Goal: Task Accomplishment & Management: Use online tool/utility

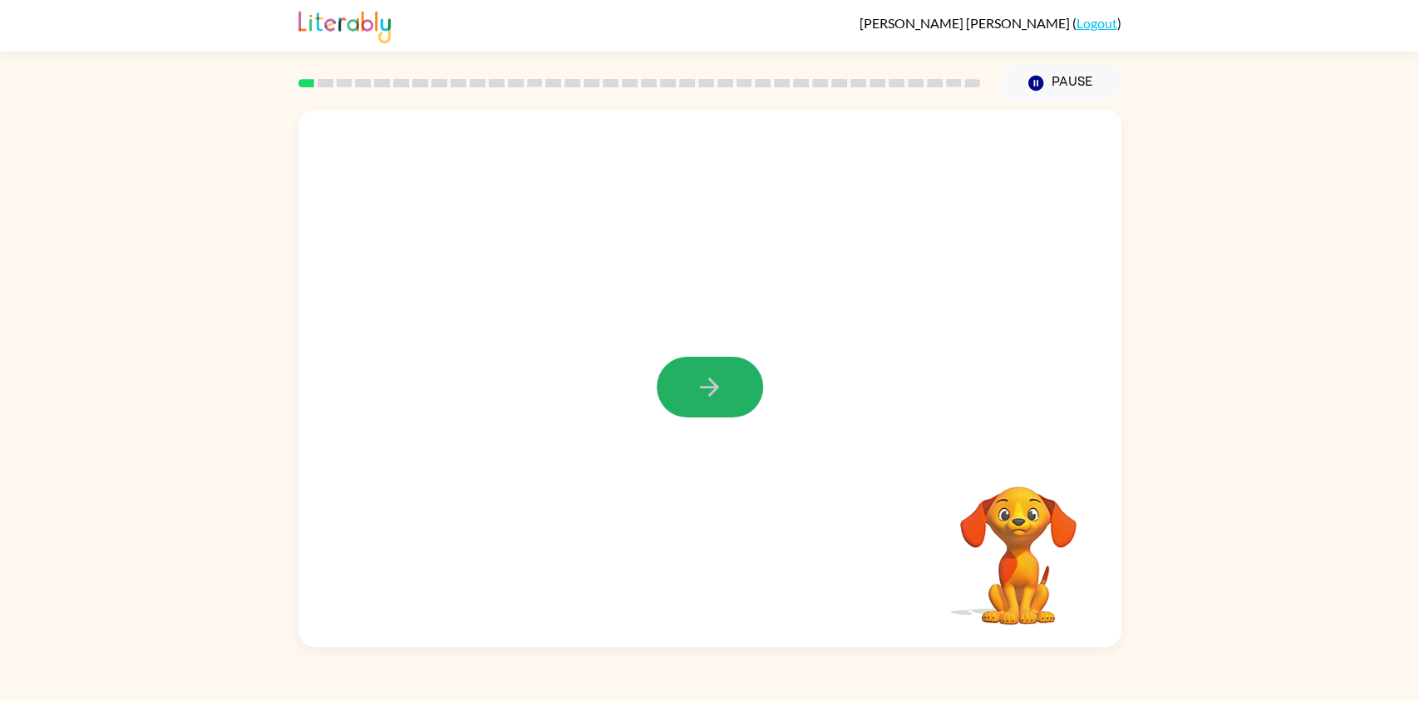
click at [698, 382] on icon "button" at bounding box center [709, 386] width 29 height 29
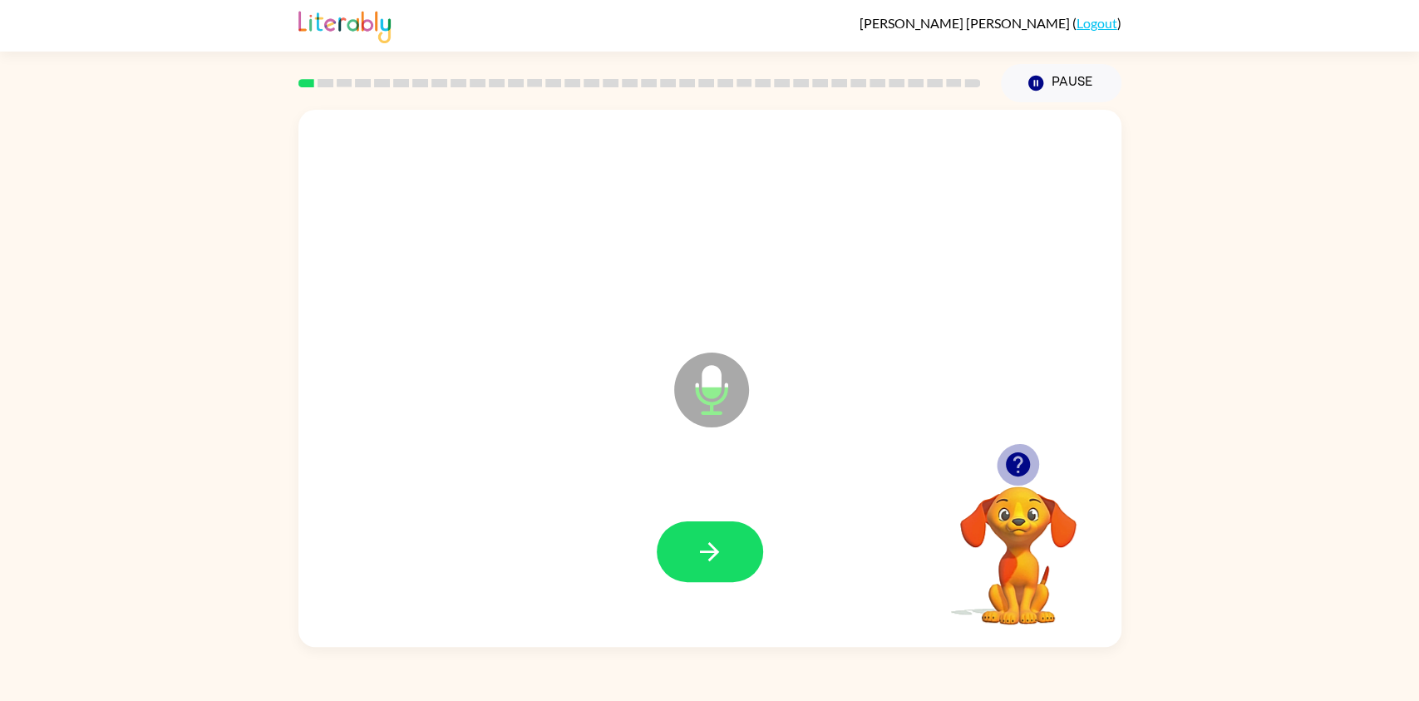
click at [1007, 473] on icon "button" at bounding box center [1018, 464] width 24 height 24
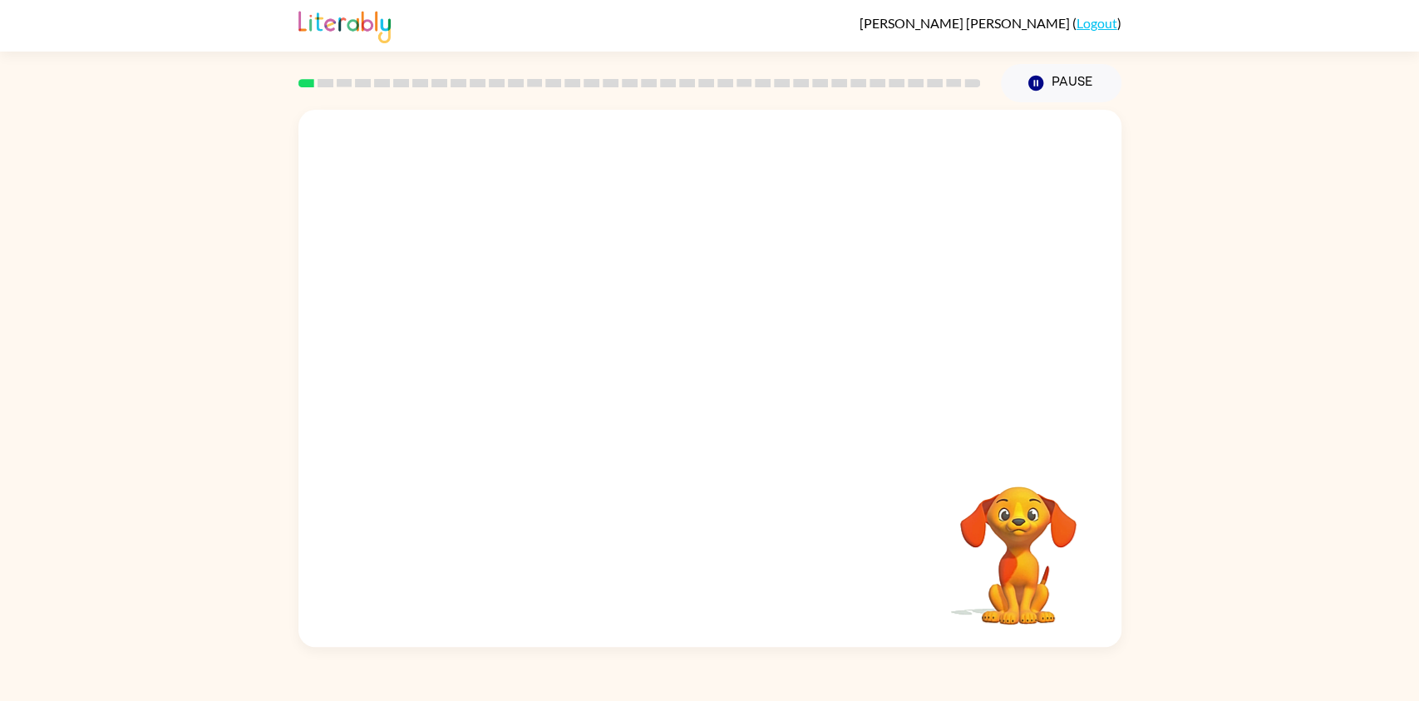
click at [727, 533] on div "Your browser must support playing .mp4 files to use Literably. Please try using…" at bounding box center [709, 378] width 823 height 537
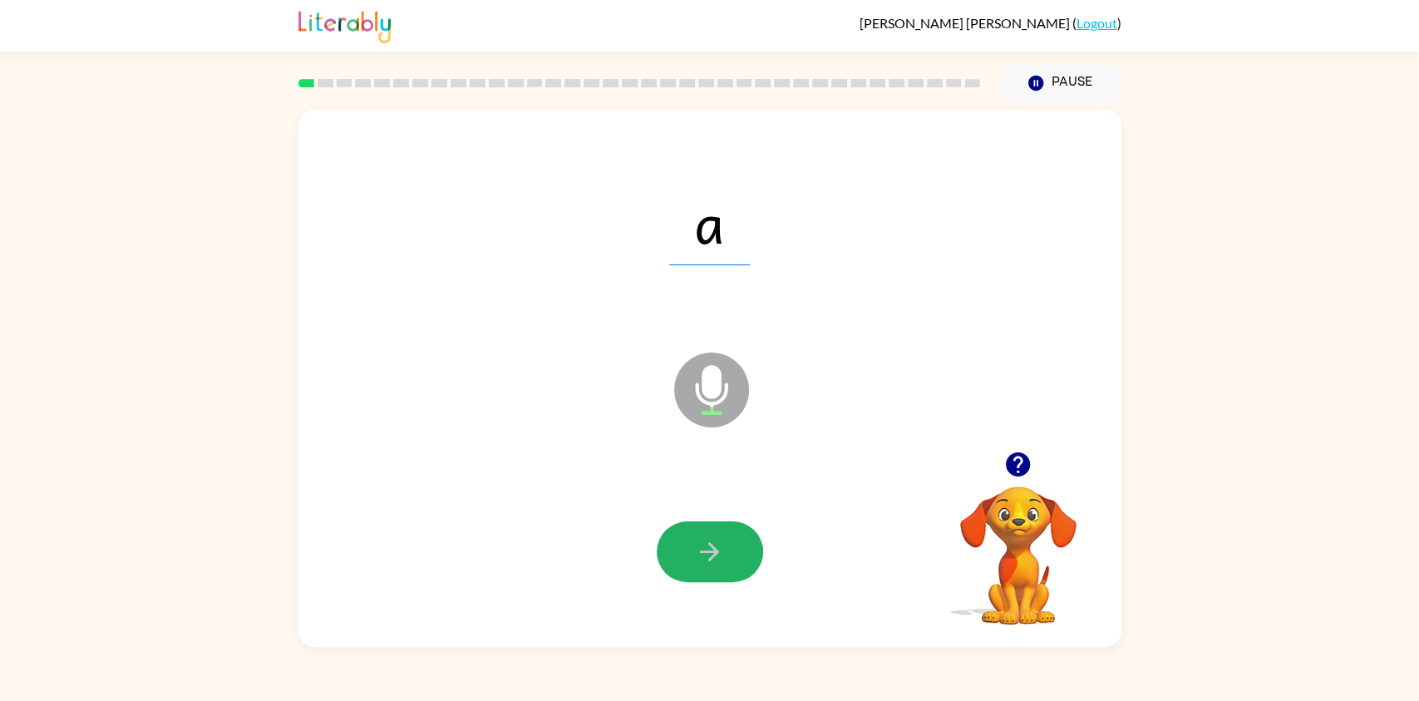
click at [713, 554] on icon "button" at bounding box center [709, 551] width 19 height 19
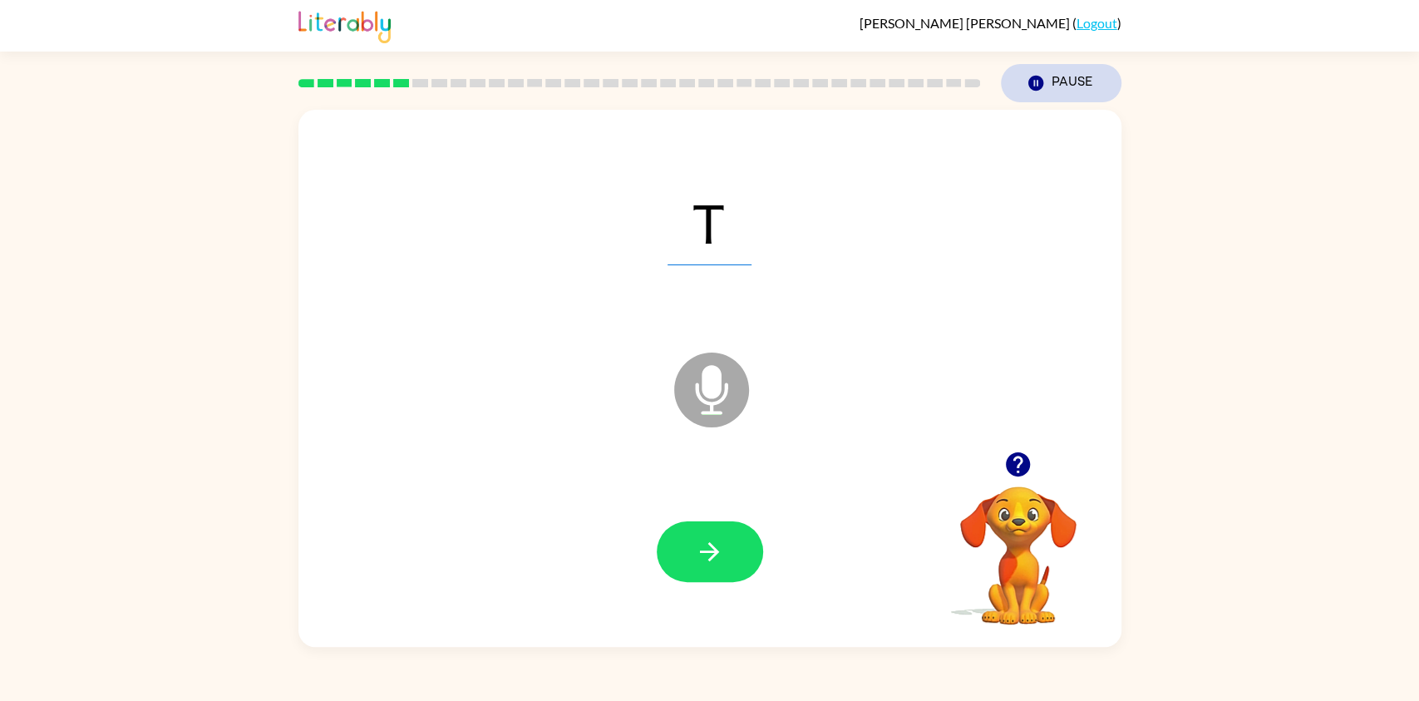
click at [1067, 84] on button "Pause Pause" at bounding box center [1061, 83] width 121 height 38
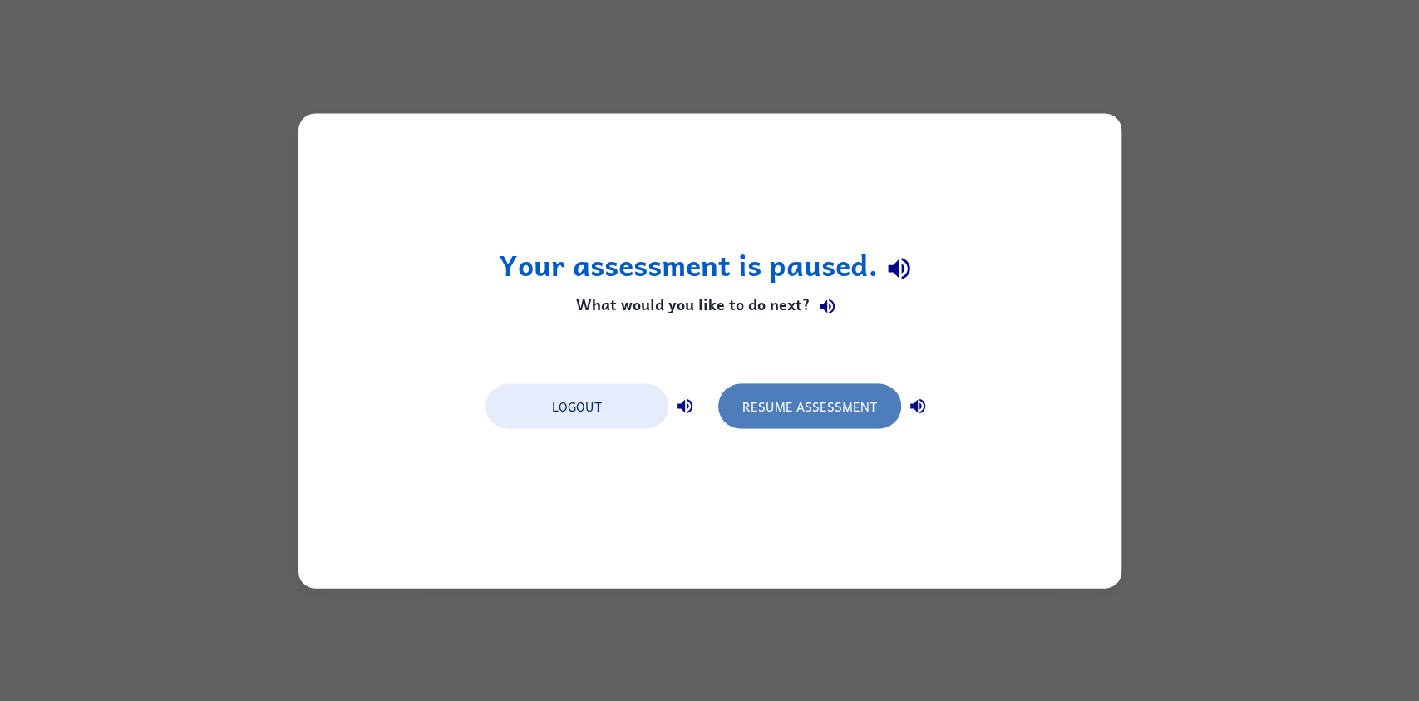
click at [836, 417] on button "Resume Assessment" at bounding box center [809, 405] width 183 height 45
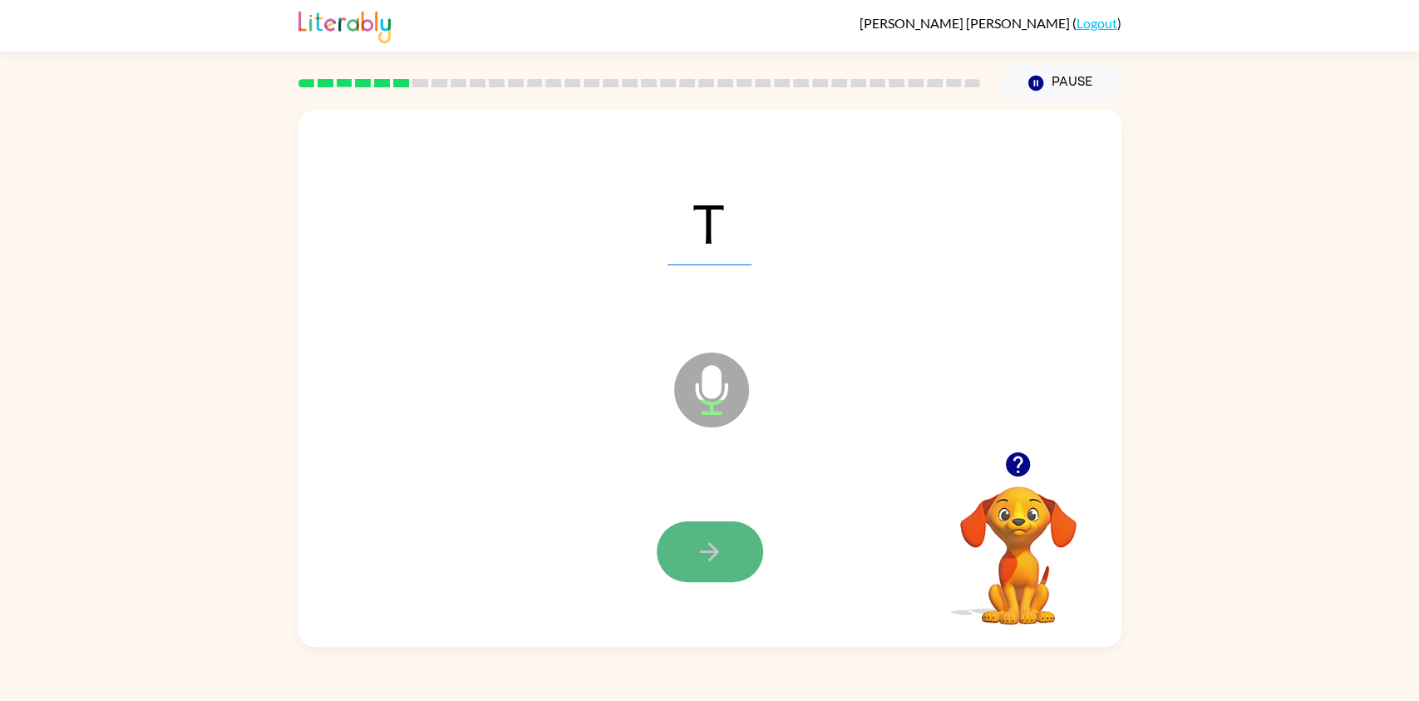
click at [681, 559] on button "button" at bounding box center [710, 551] width 106 height 61
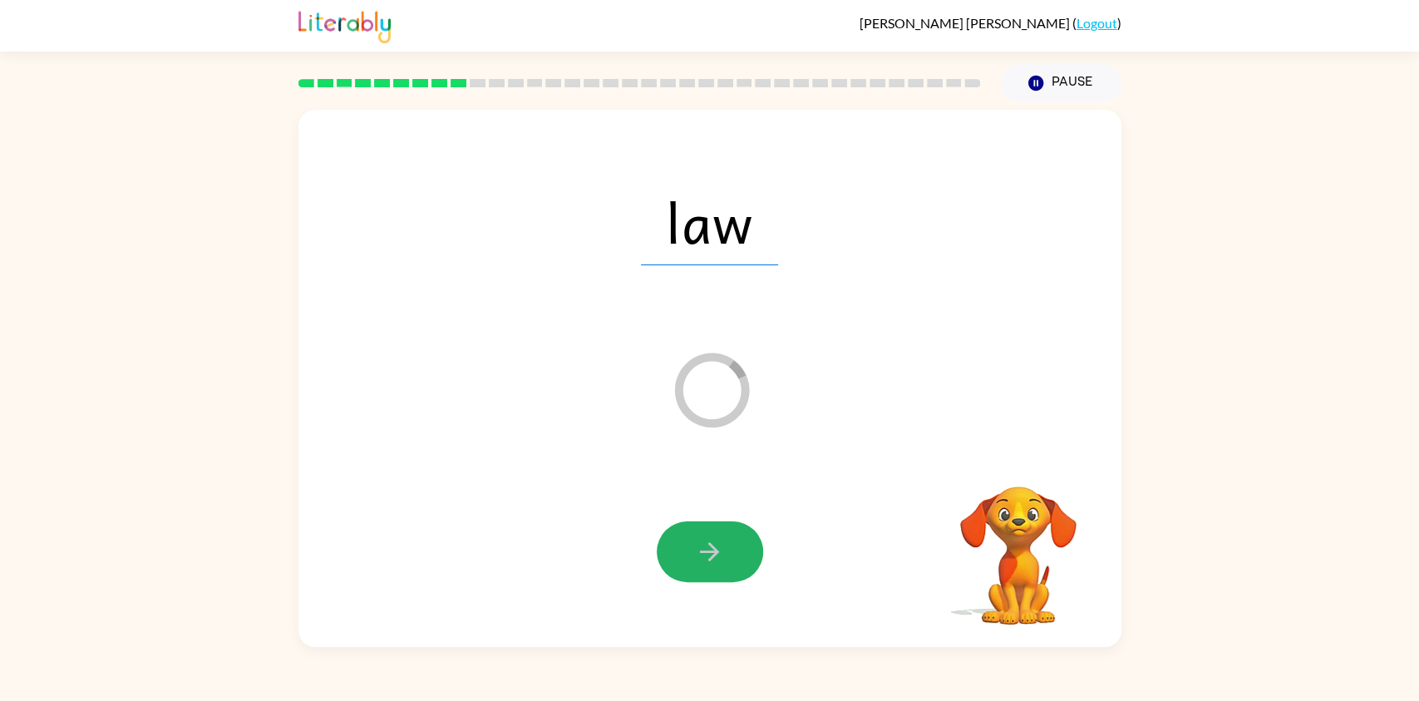
click at [681, 559] on button "button" at bounding box center [710, 551] width 106 height 61
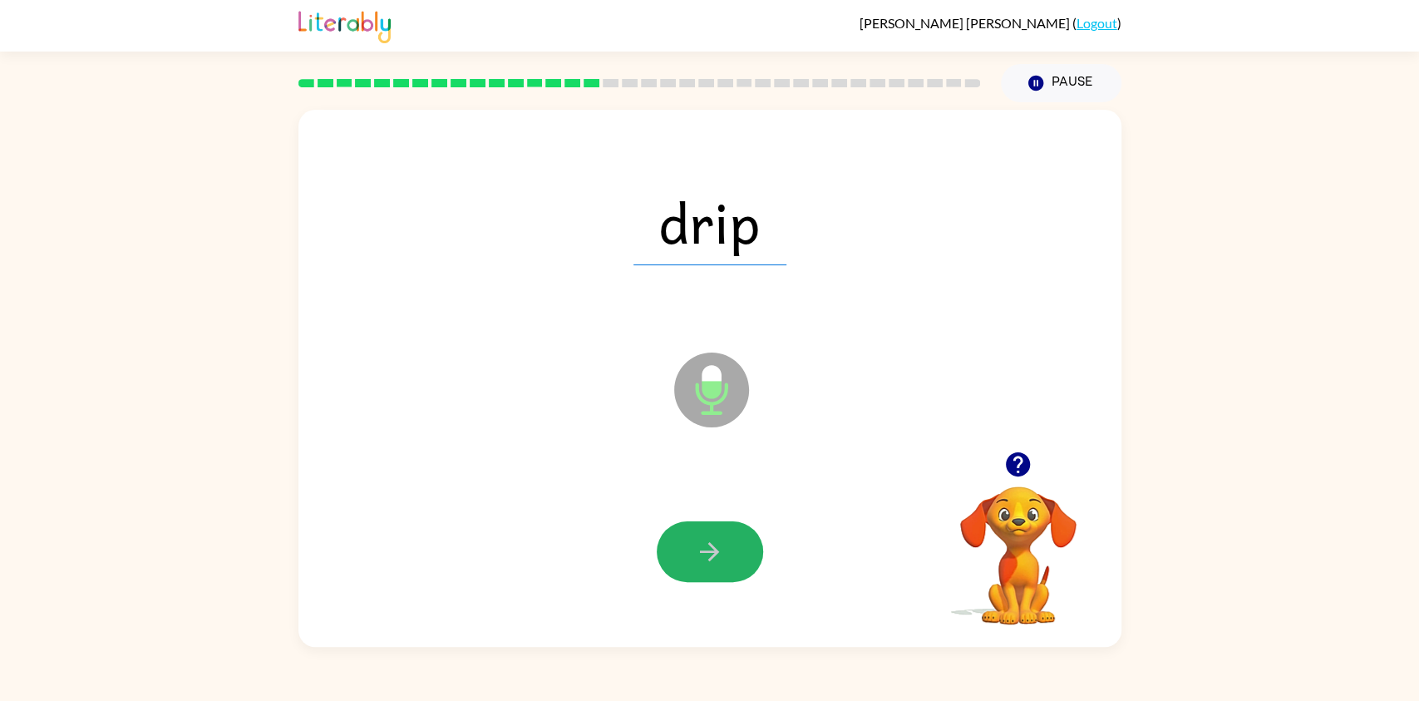
click at [681, 559] on button "button" at bounding box center [710, 551] width 106 height 61
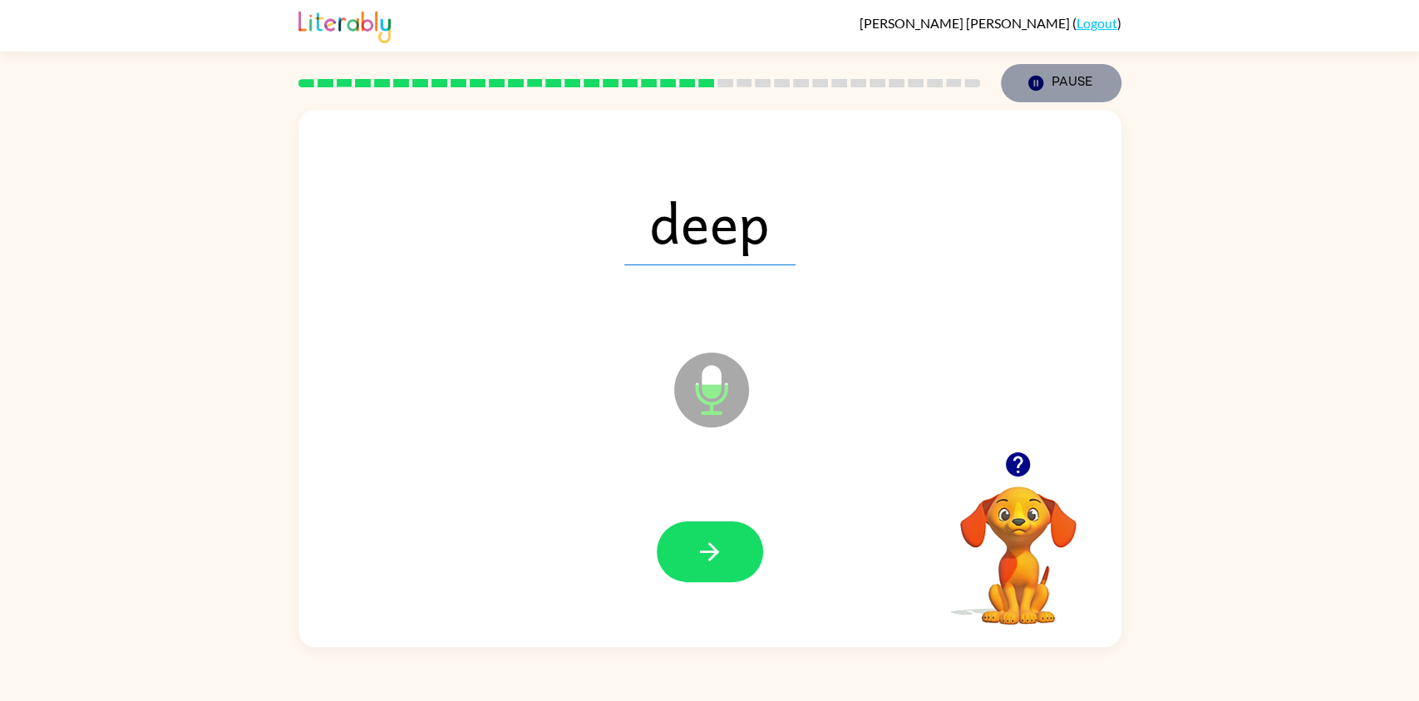
click at [1057, 89] on button "Pause Pause" at bounding box center [1061, 83] width 121 height 38
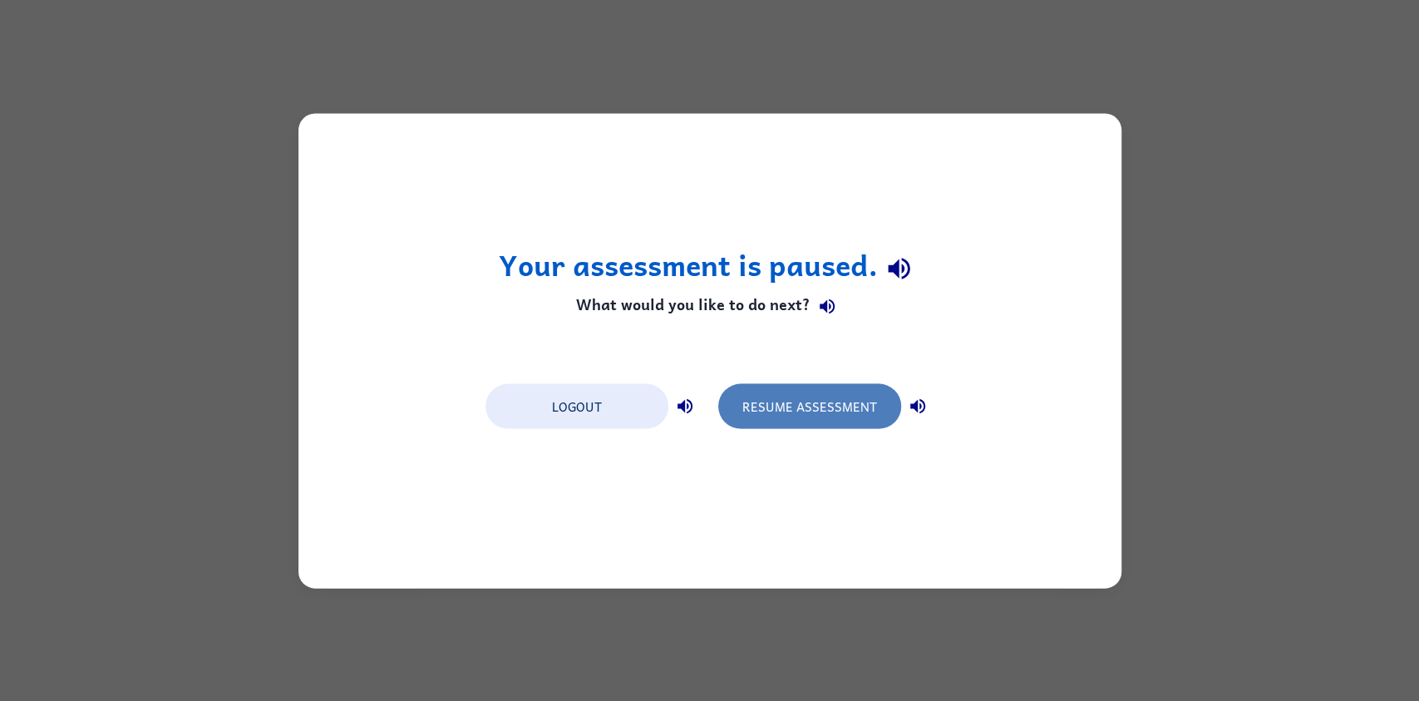
drag, startPoint x: 811, startPoint y: 402, endPoint x: 785, endPoint y: 406, distance: 26.9
click at [785, 406] on button "Resume Assessment" at bounding box center [809, 405] width 183 height 45
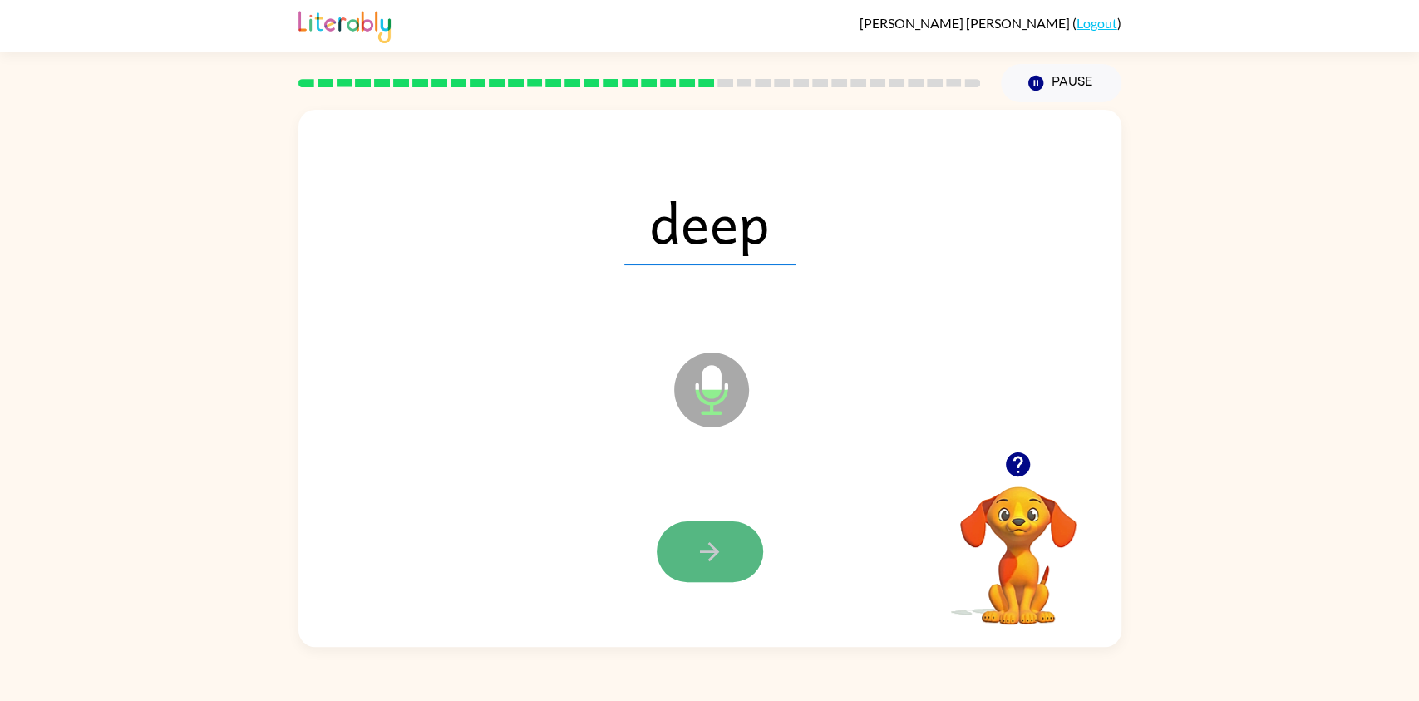
click at [705, 545] on icon "button" at bounding box center [709, 551] width 29 height 29
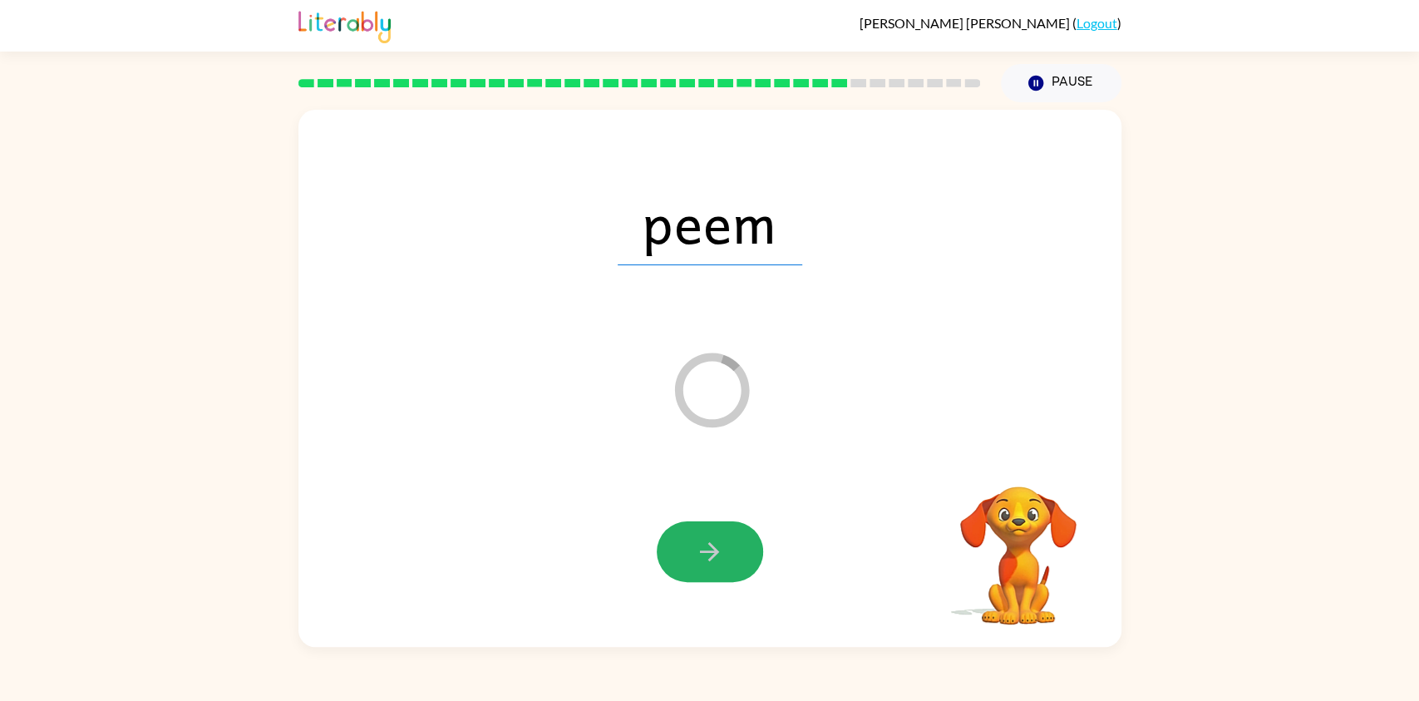
click at [705, 545] on icon "button" at bounding box center [709, 551] width 29 height 29
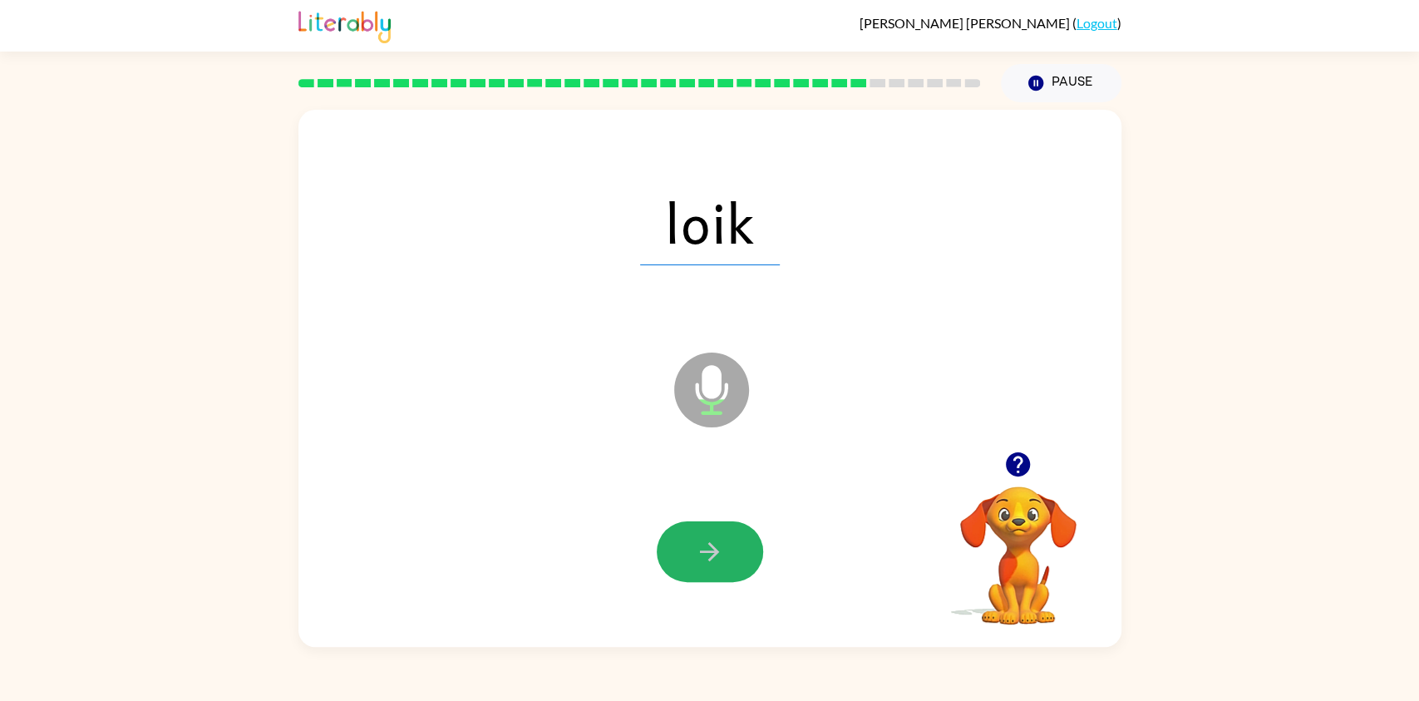
click at [705, 545] on icon "button" at bounding box center [709, 551] width 29 height 29
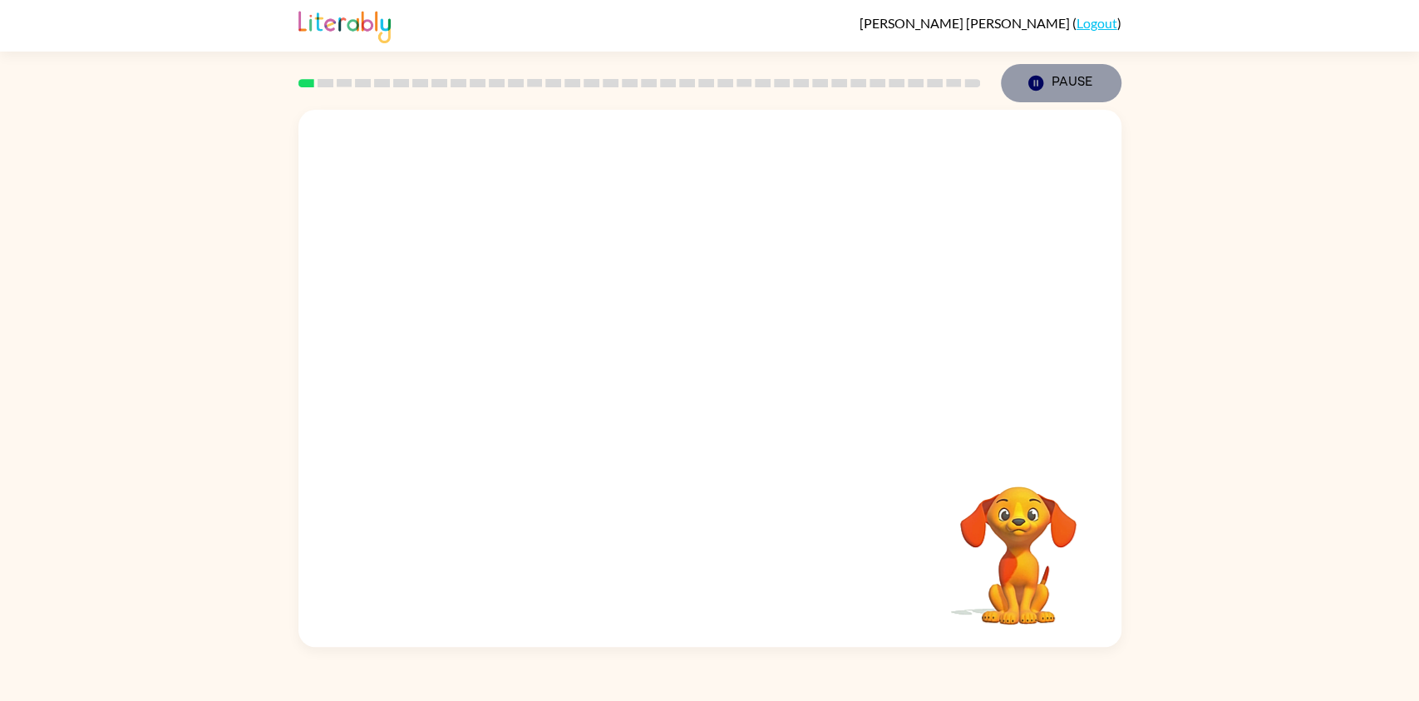
click at [1063, 76] on button "Pause Pause" at bounding box center [1061, 83] width 121 height 38
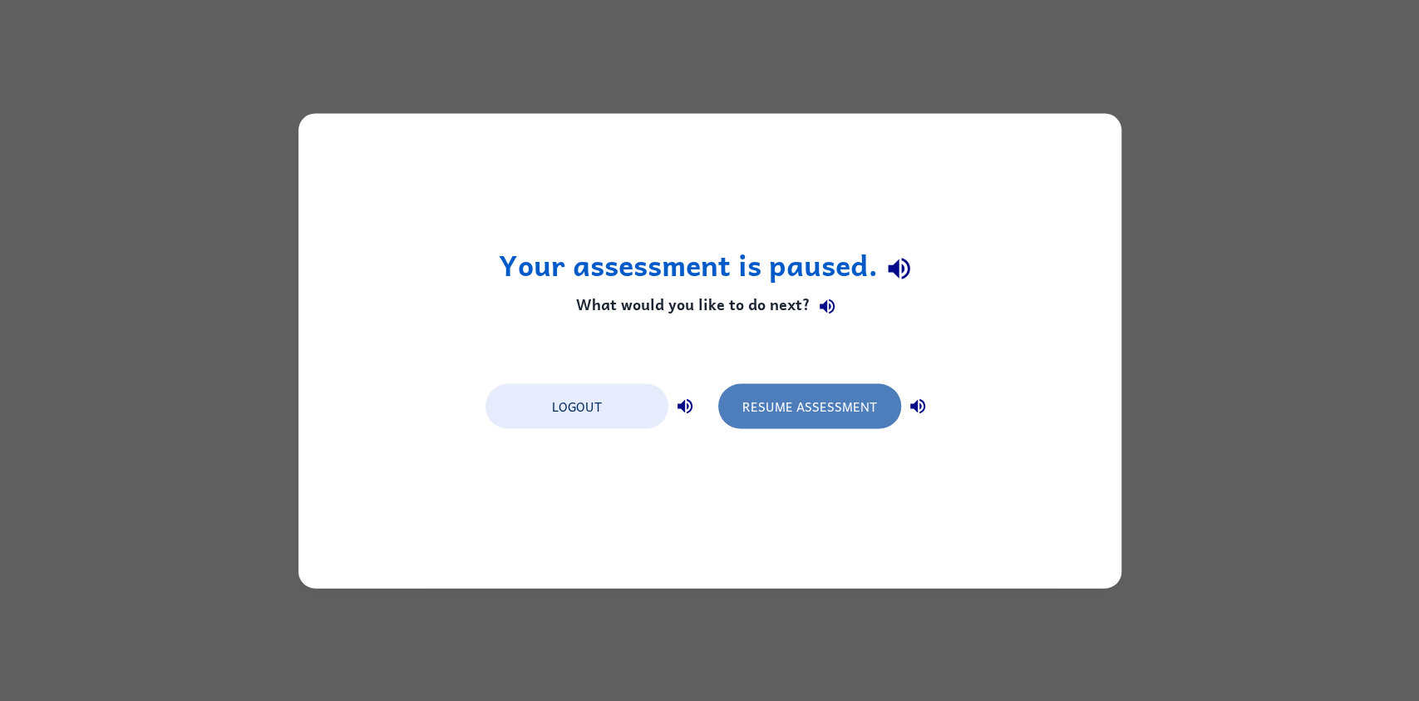
click at [825, 390] on button "Resume Assessment" at bounding box center [809, 405] width 183 height 45
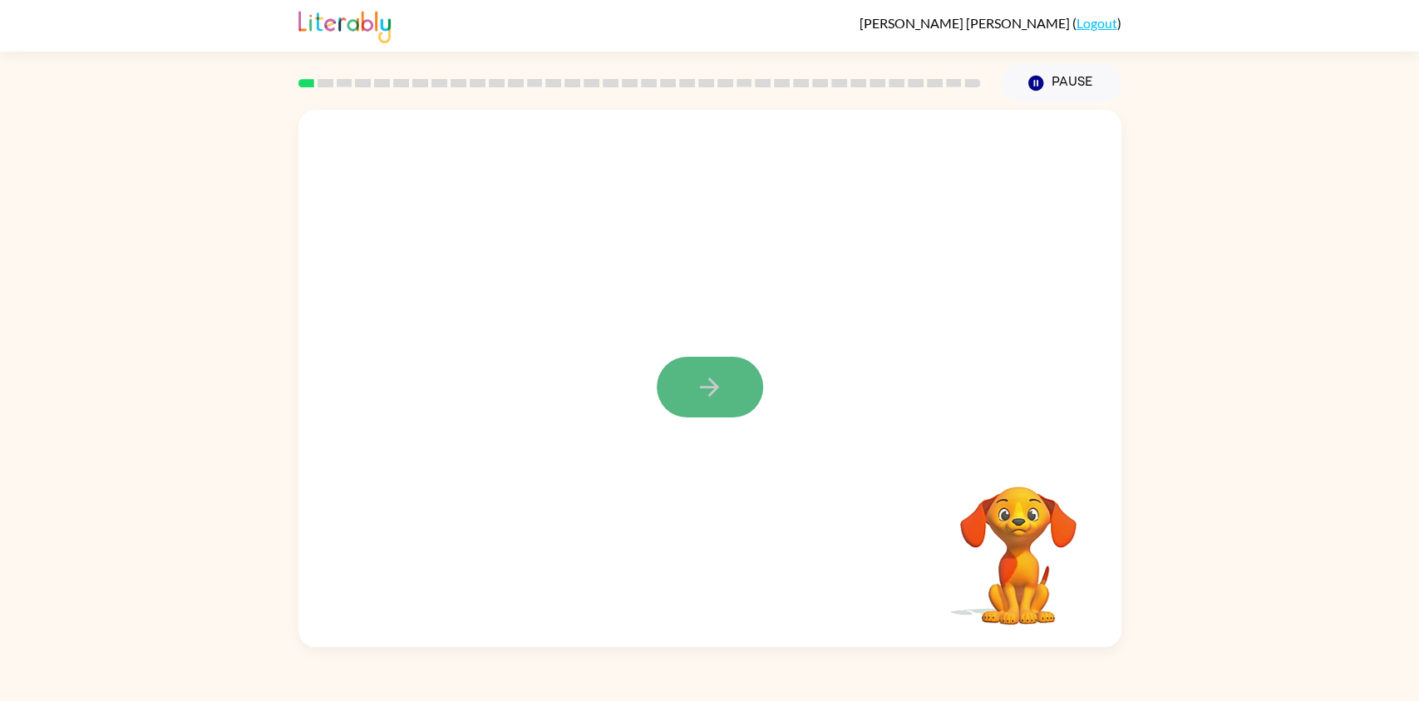
click at [712, 409] on button "button" at bounding box center [710, 387] width 106 height 61
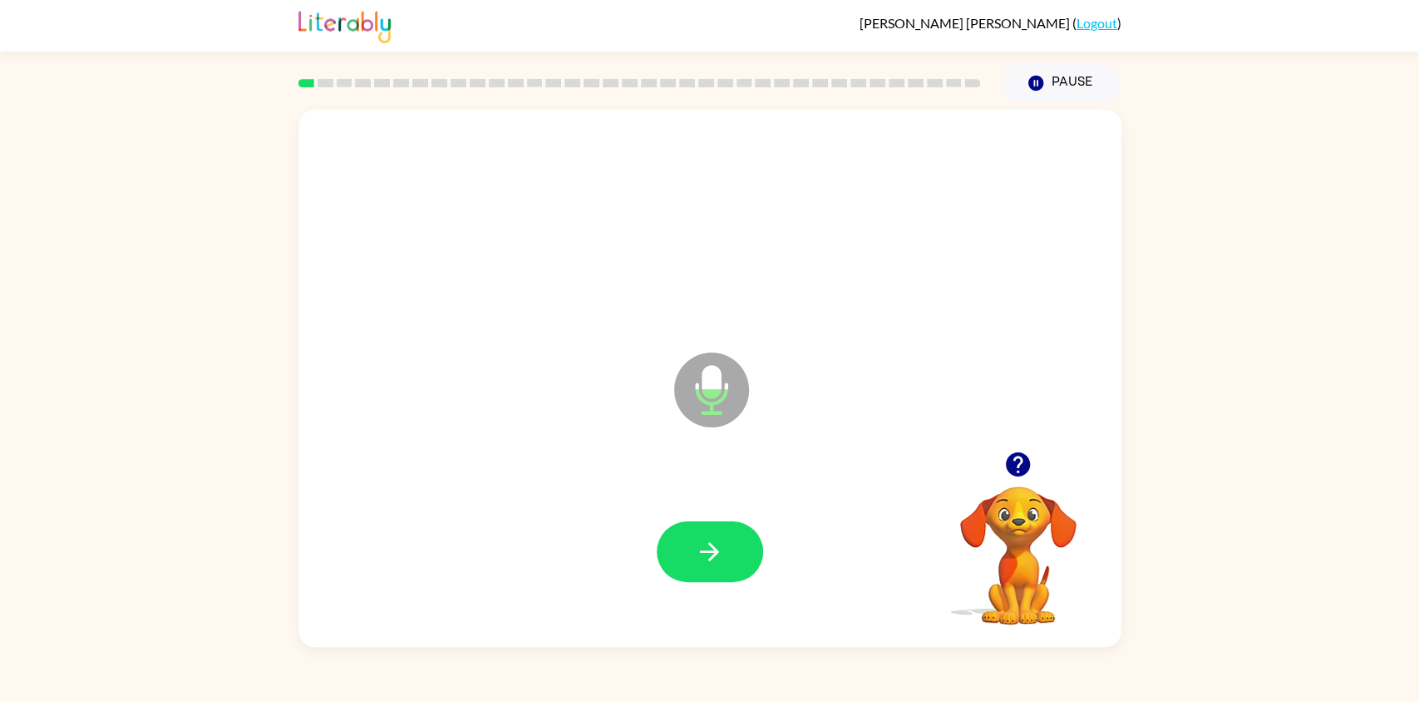
click at [712, 409] on icon "Microphone The Microphone is here when it is your turn to talk" at bounding box center [794, 410] width 249 height 125
click at [719, 535] on button "button" at bounding box center [710, 551] width 106 height 61
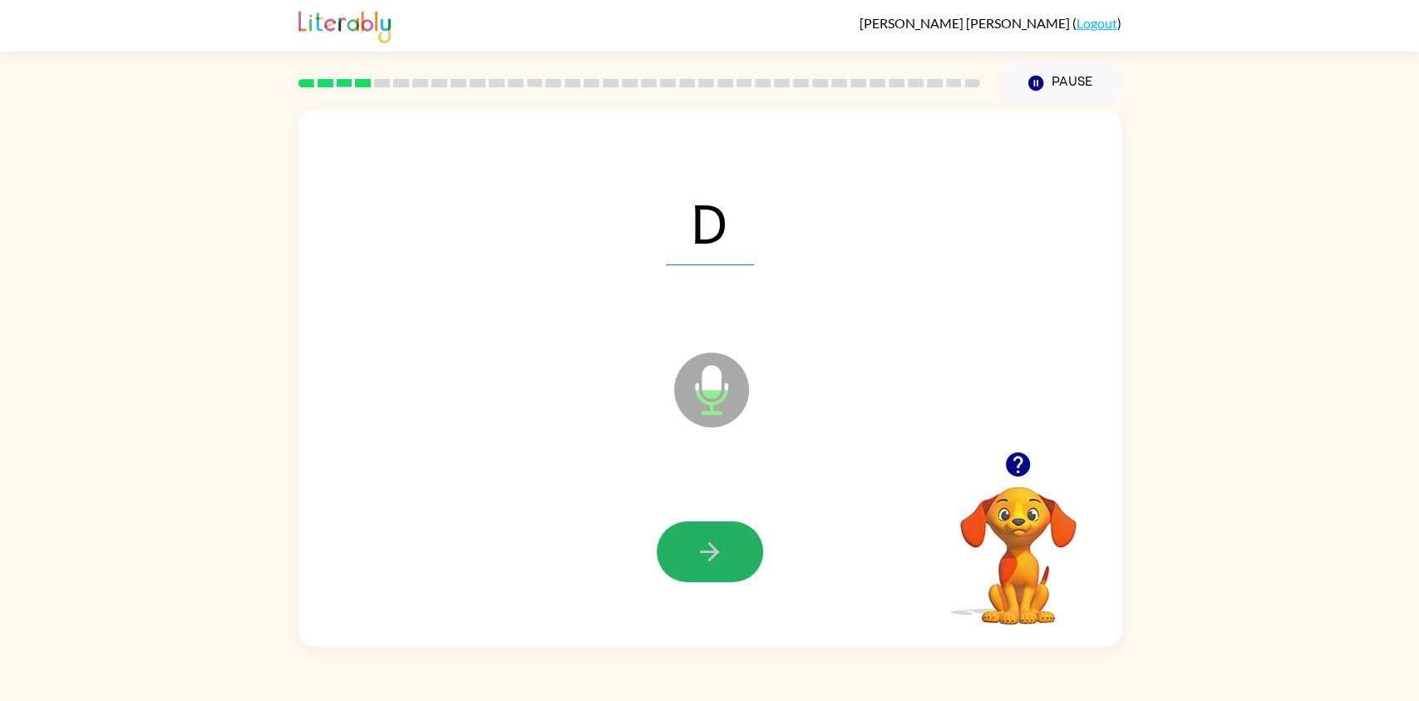
click at [719, 535] on button "button" at bounding box center [710, 551] width 106 height 61
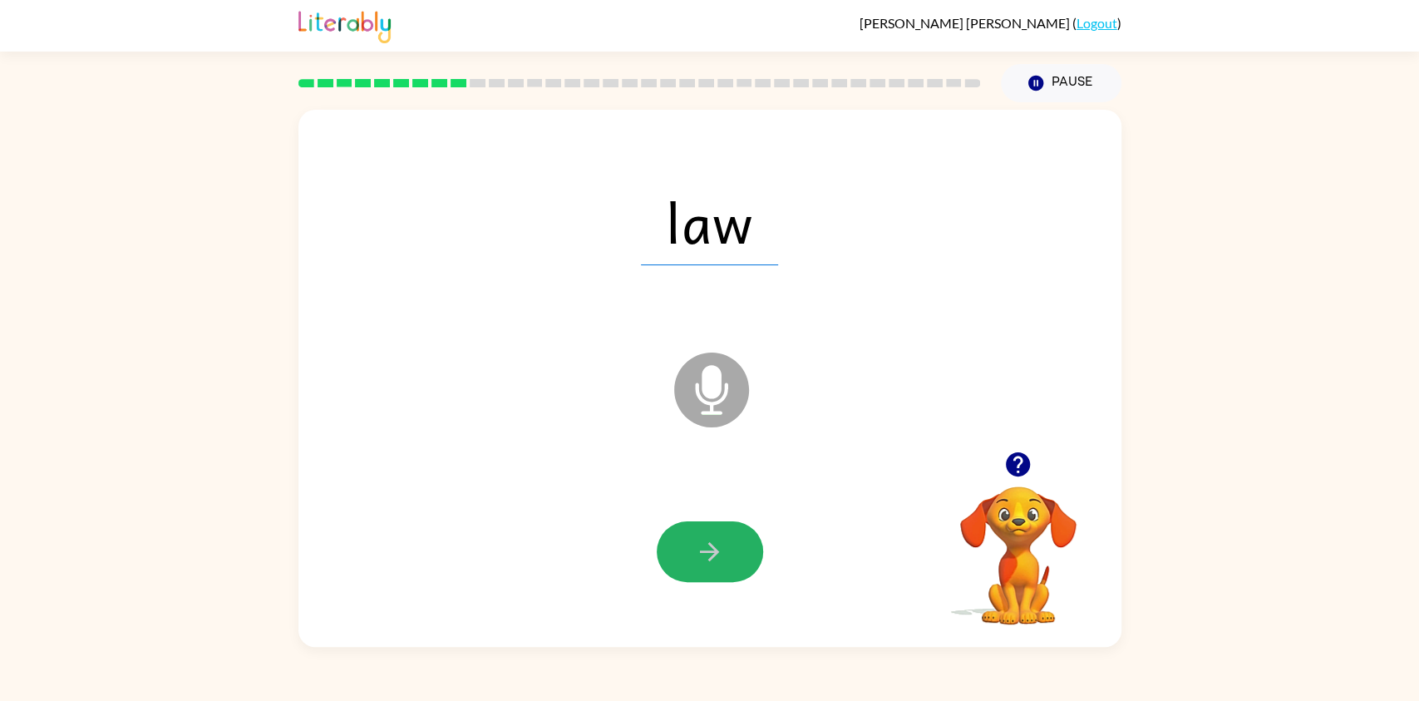
click at [719, 535] on button "button" at bounding box center [710, 551] width 106 height 61
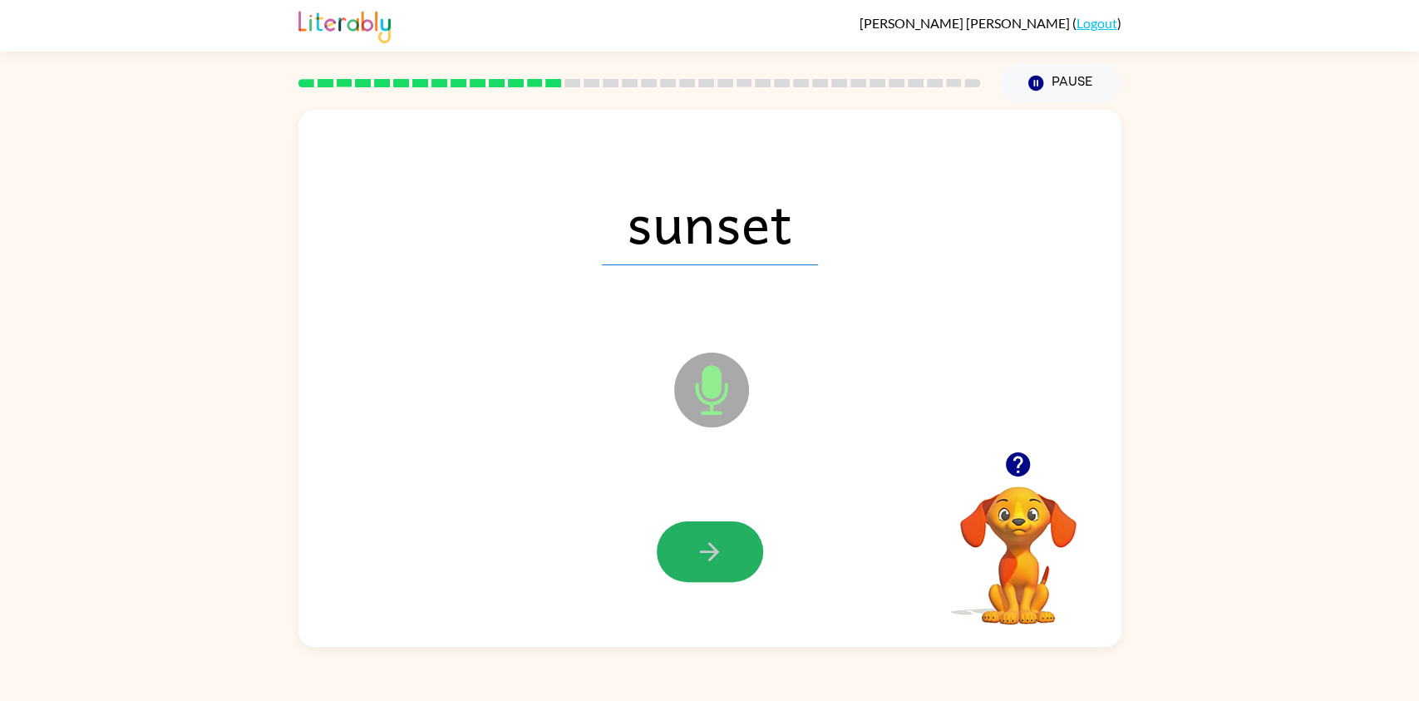
click at [719, 535] on button "button" at bounding box center [710, 551] width 106 height 61
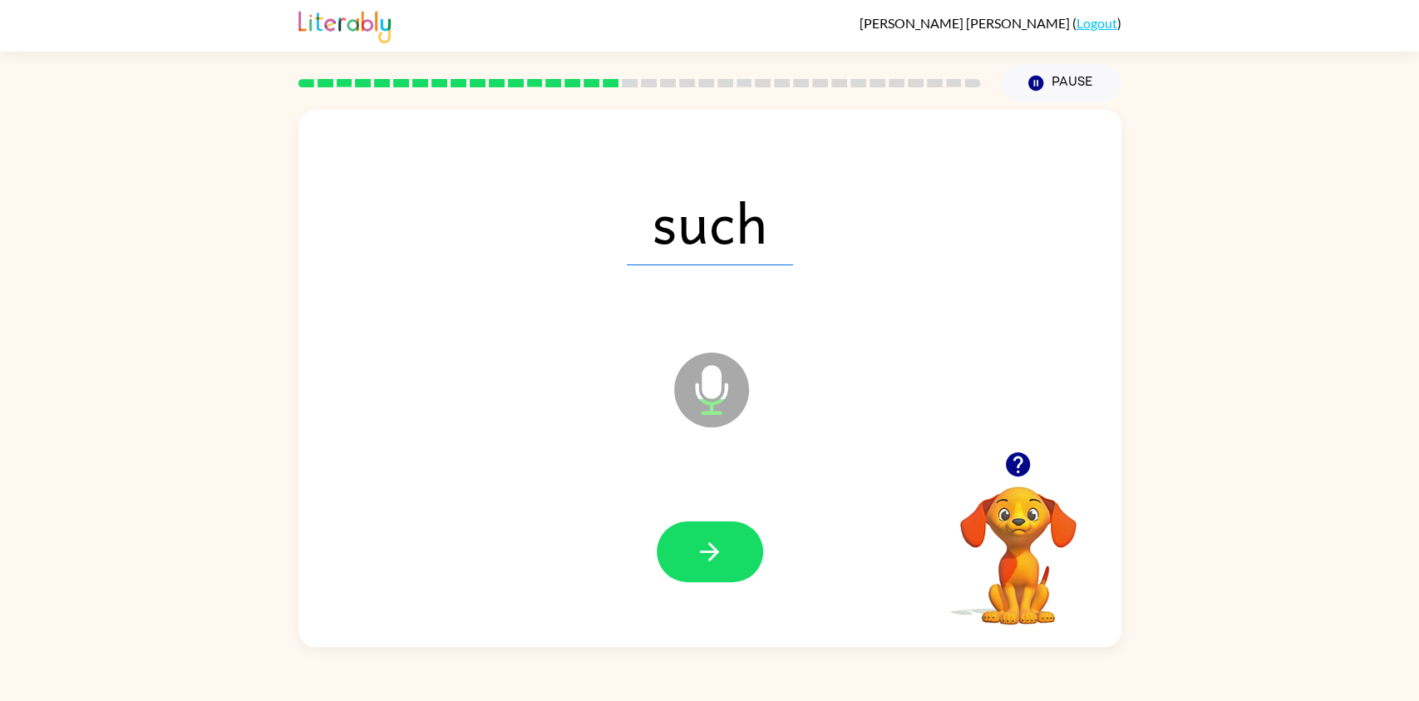
click at [719, 535] on button "button" at bounding box center [710, 551] width 106 height 61
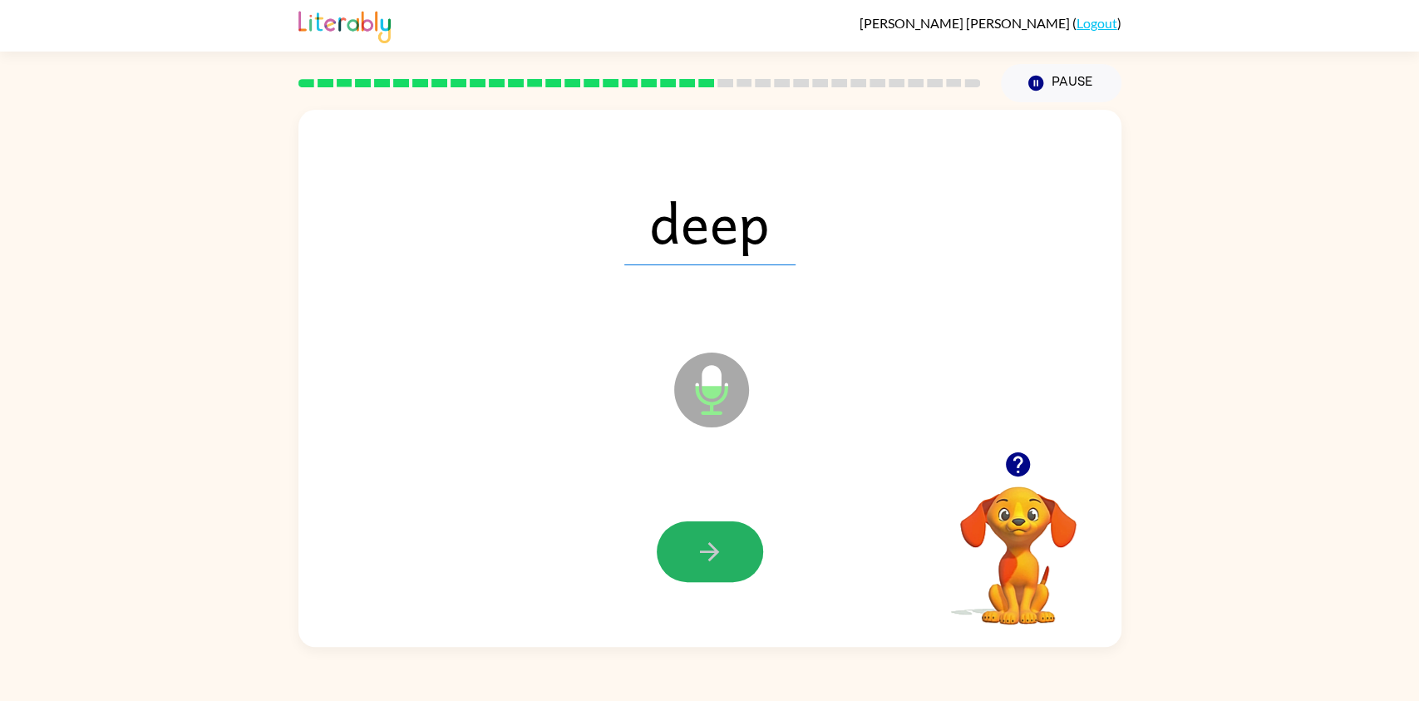
click at [719, 535] on button "button" at bounding box center [710, 551] width 106 height 61
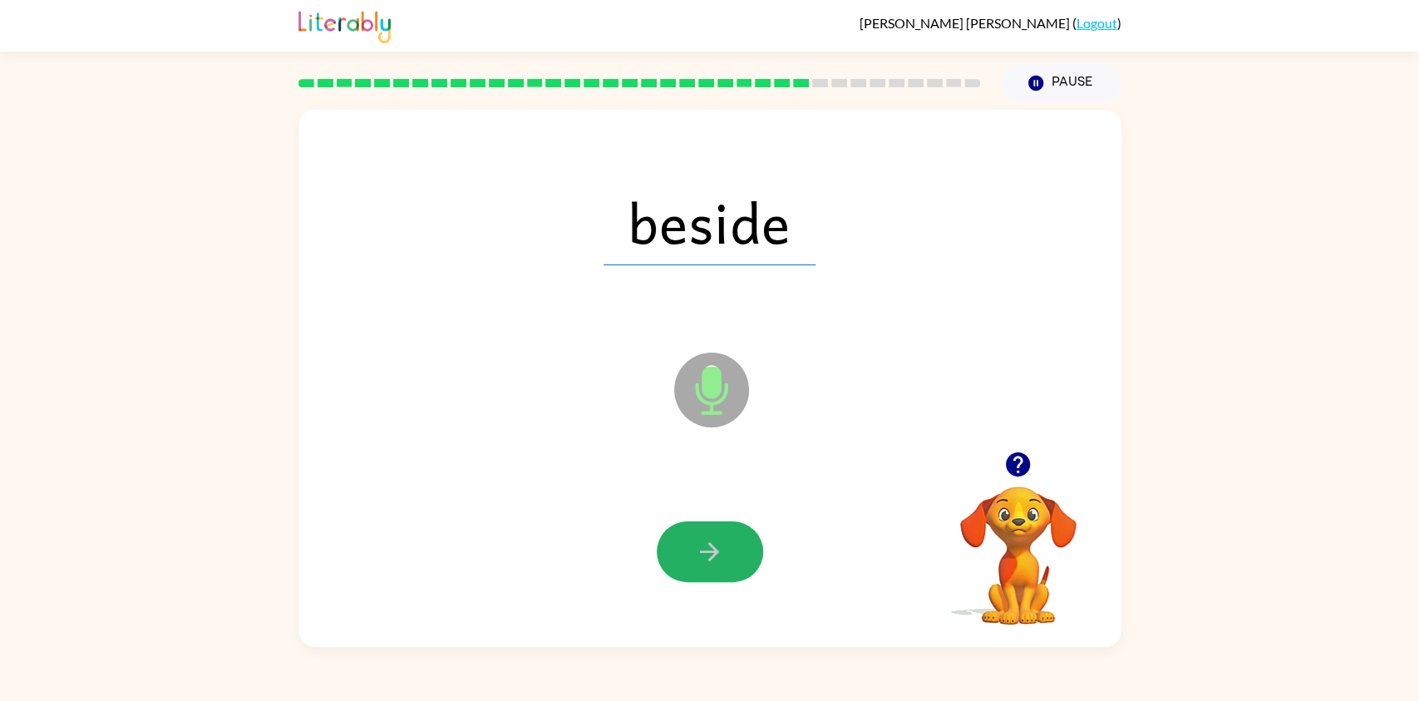
click at [719, 535] on button "button" at bounding box center [710, 551] width 106 height 61
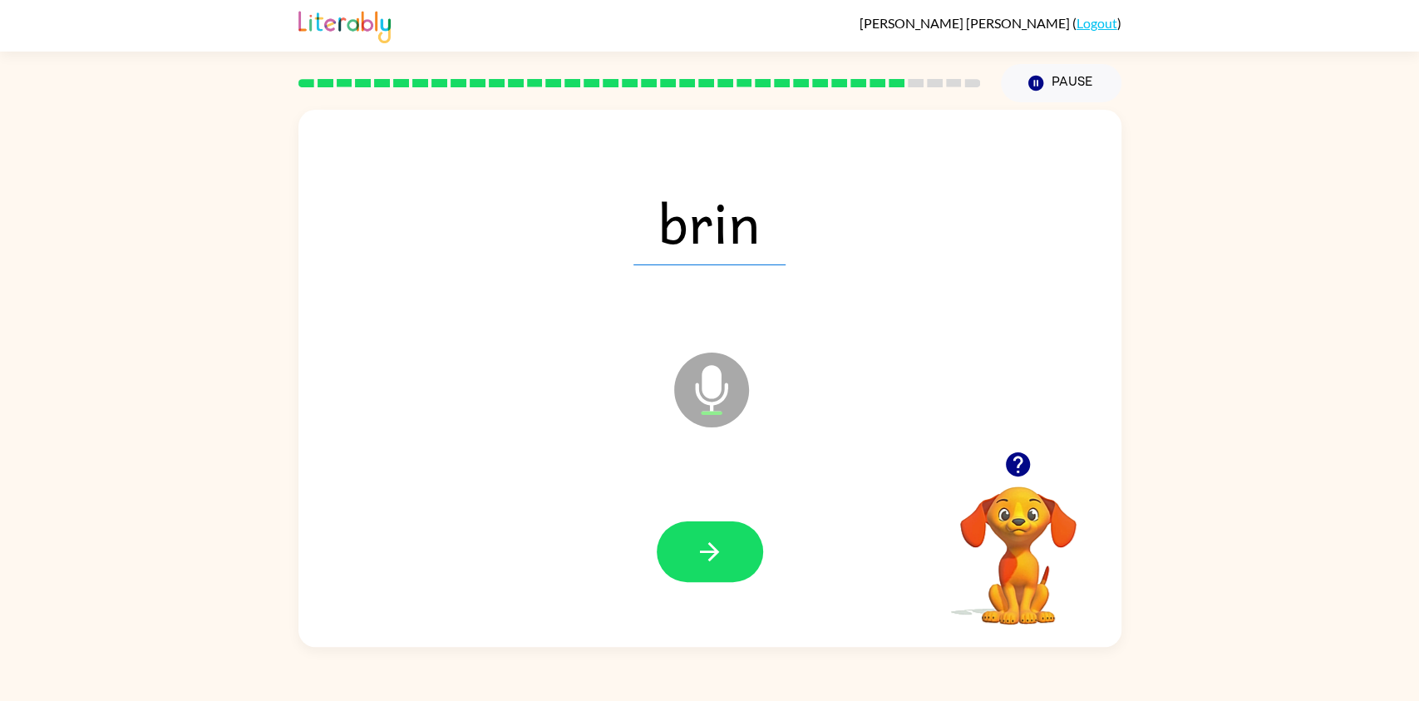
click at [719, 535] on button "button" at bounding box center [710, 551] width 106 height 61
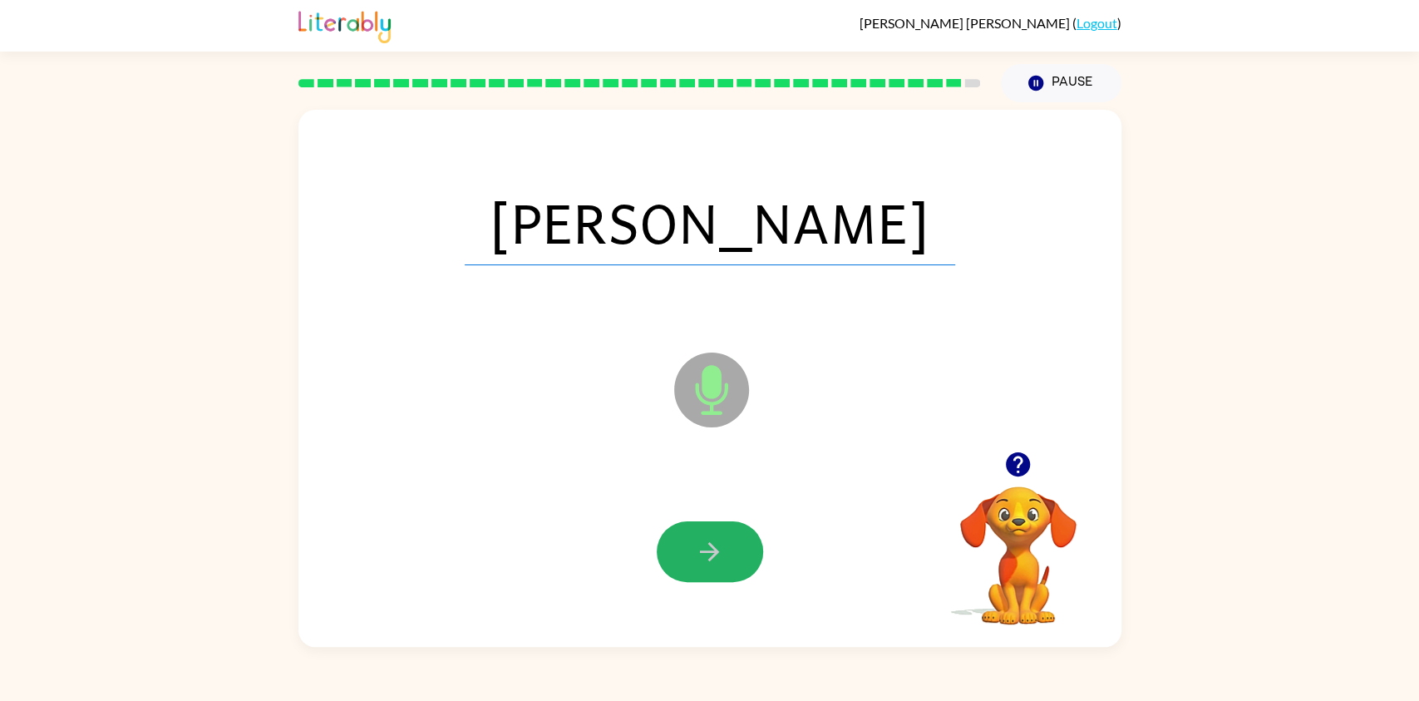
click at [719, 535] on button "button" at bounding box center [710, 551] width 106 height 61
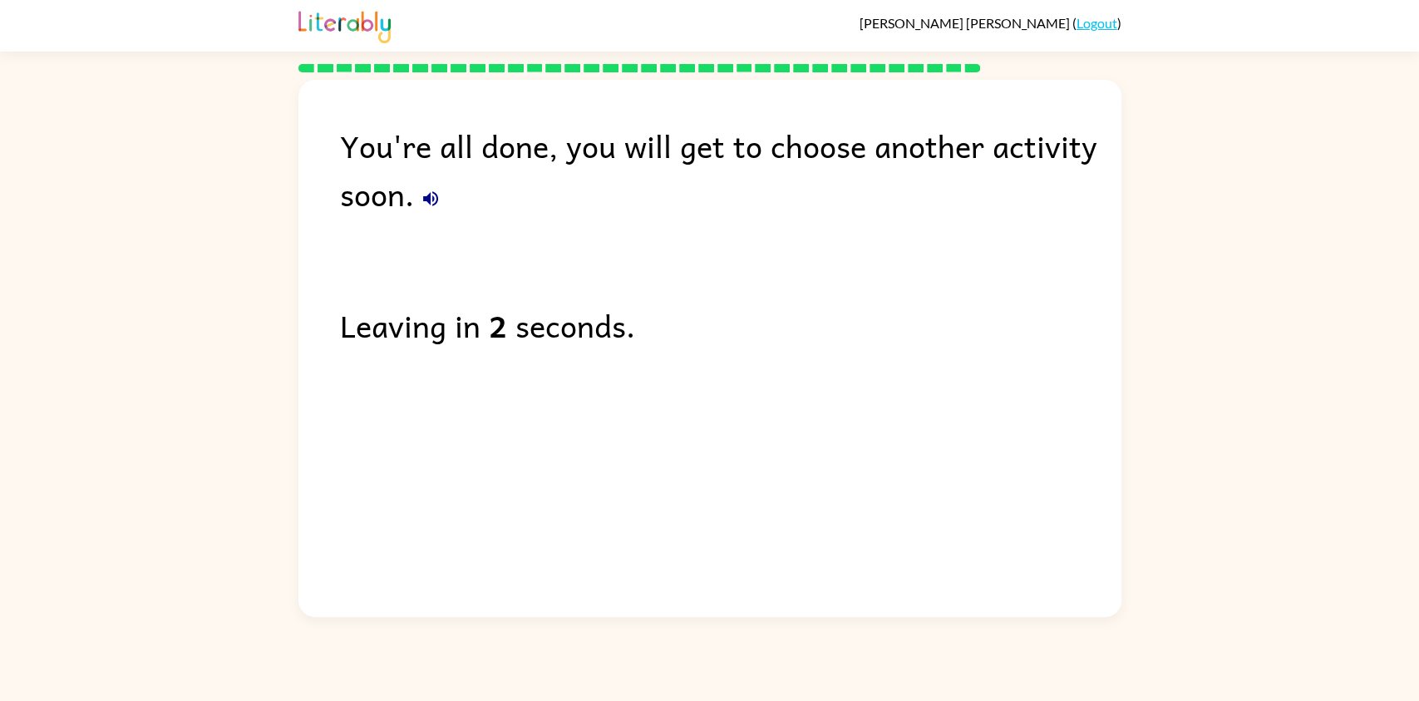
click at [1088, 11] on div "[PERSON_NAME] ( Logout )" at bounding box center [709, 26] width 823 height 52
click at [1087, 23] on link "Logout" at bounding box center [1097, 23] width 41 height 16
